Goal: Find specific page/section: Find specific page/section

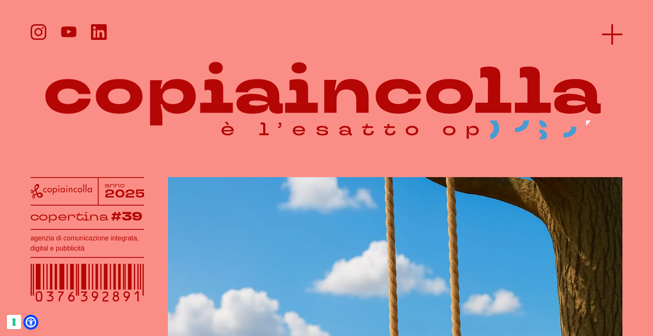
click at [611, 32] on icon at bounding box center [612, 34] width 20 height 20
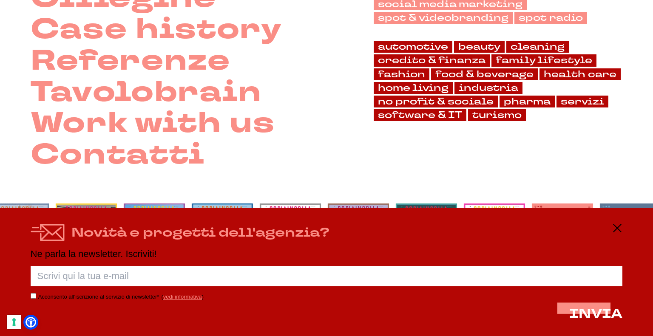
scroll to position [255, 0]
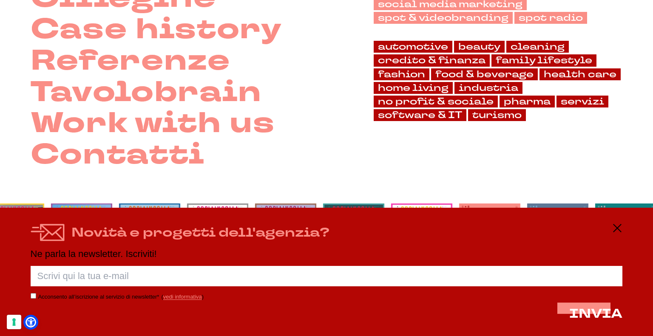
click at [609, 222] on div "Novità e progetti dell'agenzia? Ne parla la newsletter. Iscriviti! Porca palett…" at bounding box center [326, 272] width 653 height 128
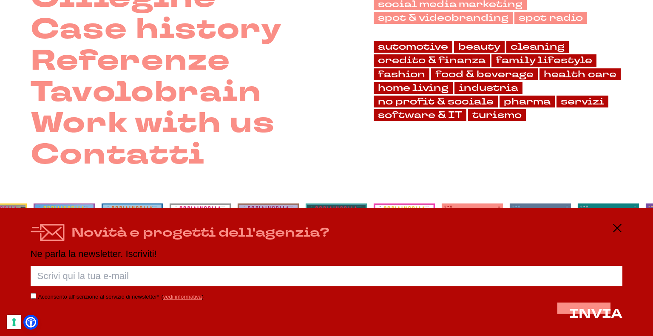
click at [611, 223] on div "Novità e progetti dell'agenzia?" at bounding box center [327, 232] width 592 height 19
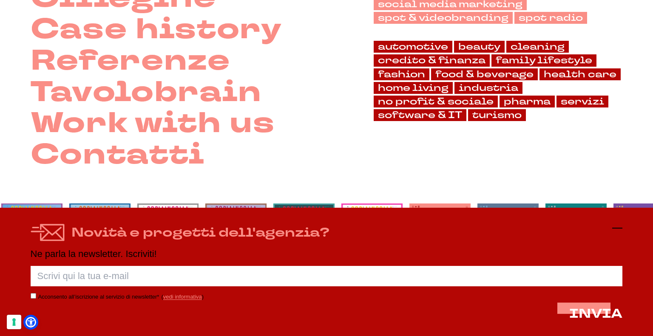
click at [616, 226] on icon at bounding box center [617, 228] width 10 height 10
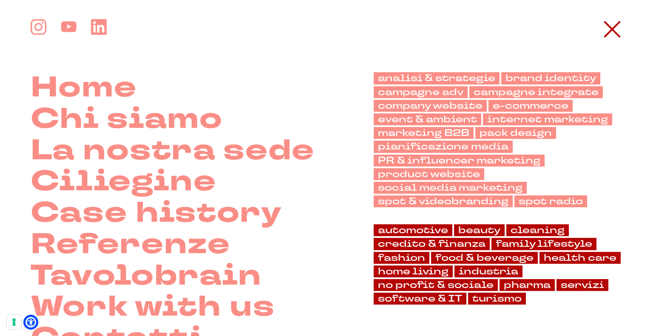
scroll to position [0, 0]
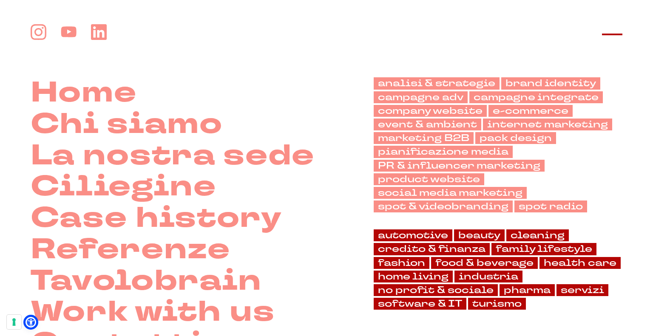
click at [606, 34] on line at bounding box center [612, 34] width 20 height 0
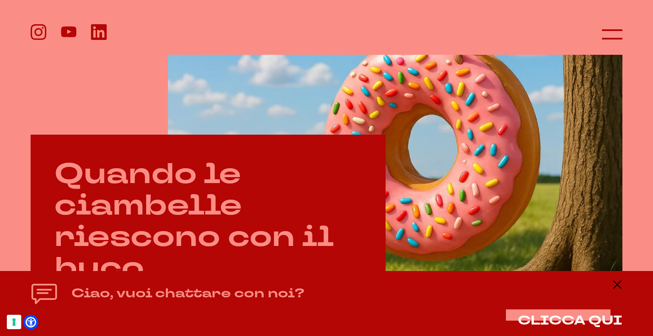
scroll to position [326, 0]
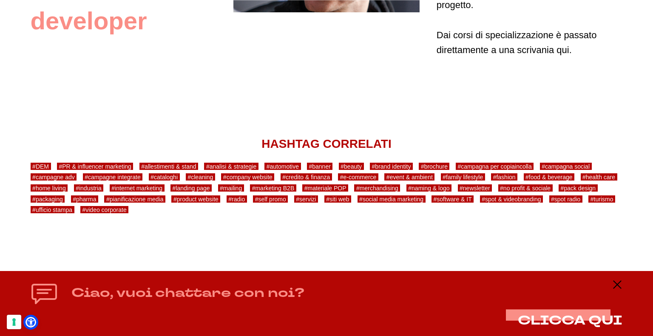
scroll to position [1644, 0]
